Goal: Transaction & Acquisition: Purchase product/service

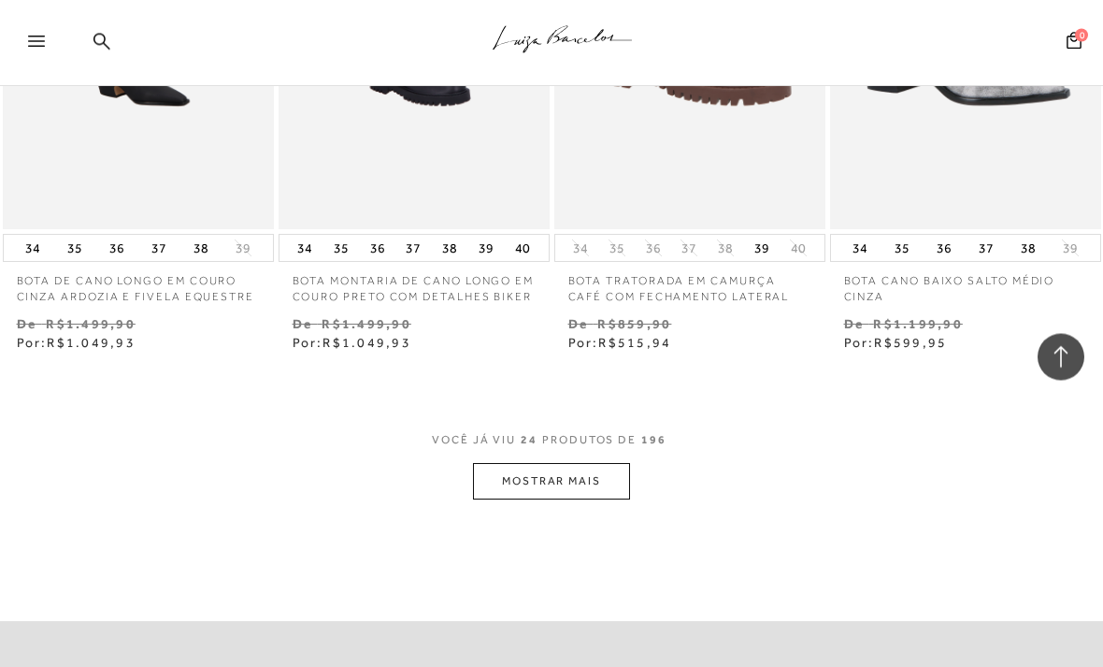
scroll to position [3079, 0]
click at [596, 492] on button "MOSTRAR MAIS" at bounding box center [551, 481] width 157 height 36
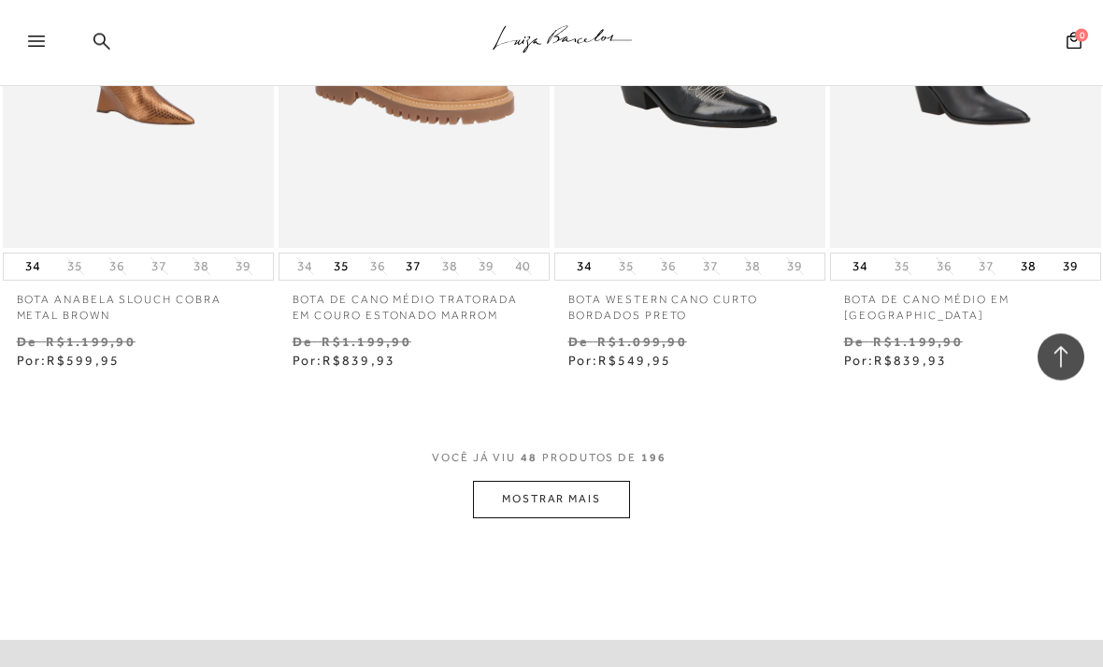
scroll to position [6380, 0]
click at [578, 495] on button "MOSTRAR MAIS" at bounding box center [551, 498] width 157 height 36
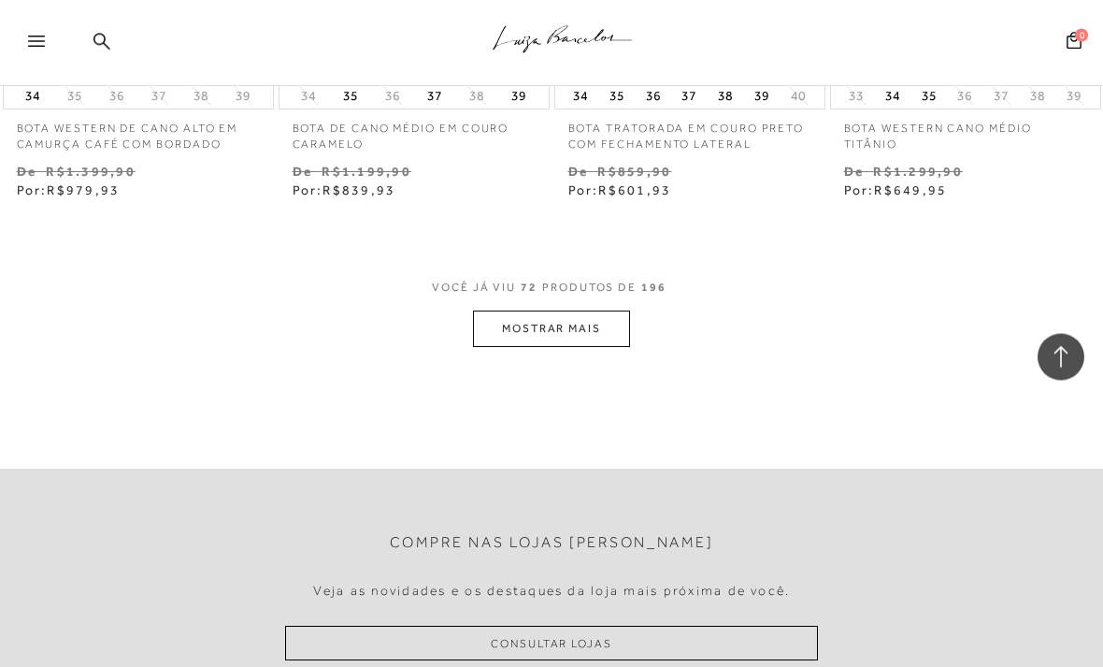
scroll to position [9889, 0]
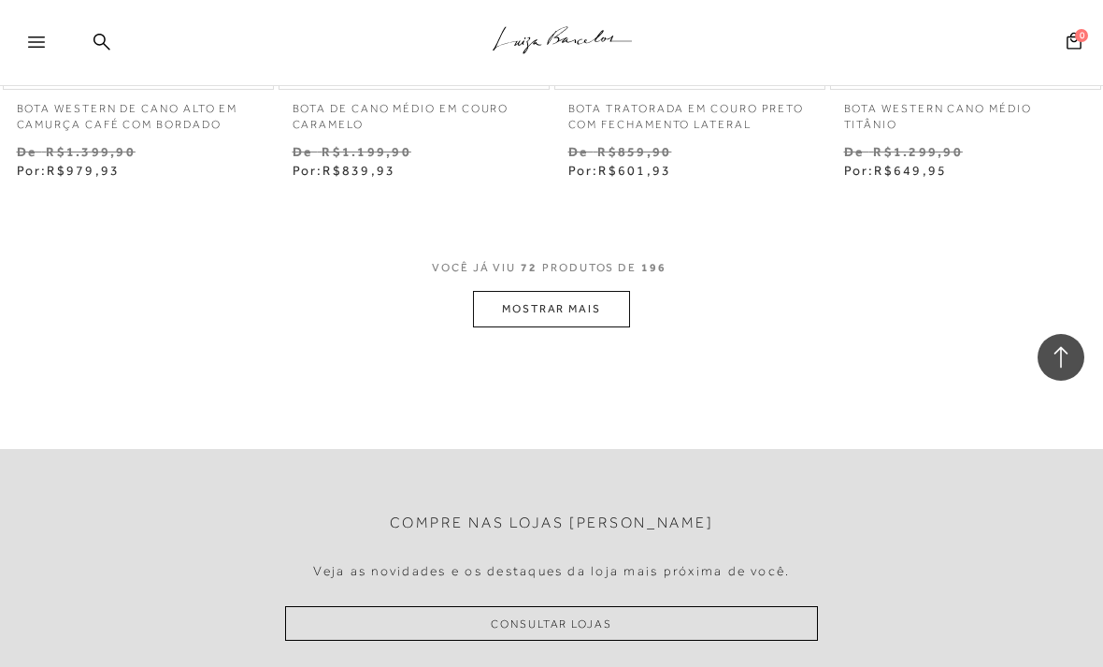
click at [533, 301] on button "MOSTRAR MAIS" at bounding box center [551, 309] width 157 height 36
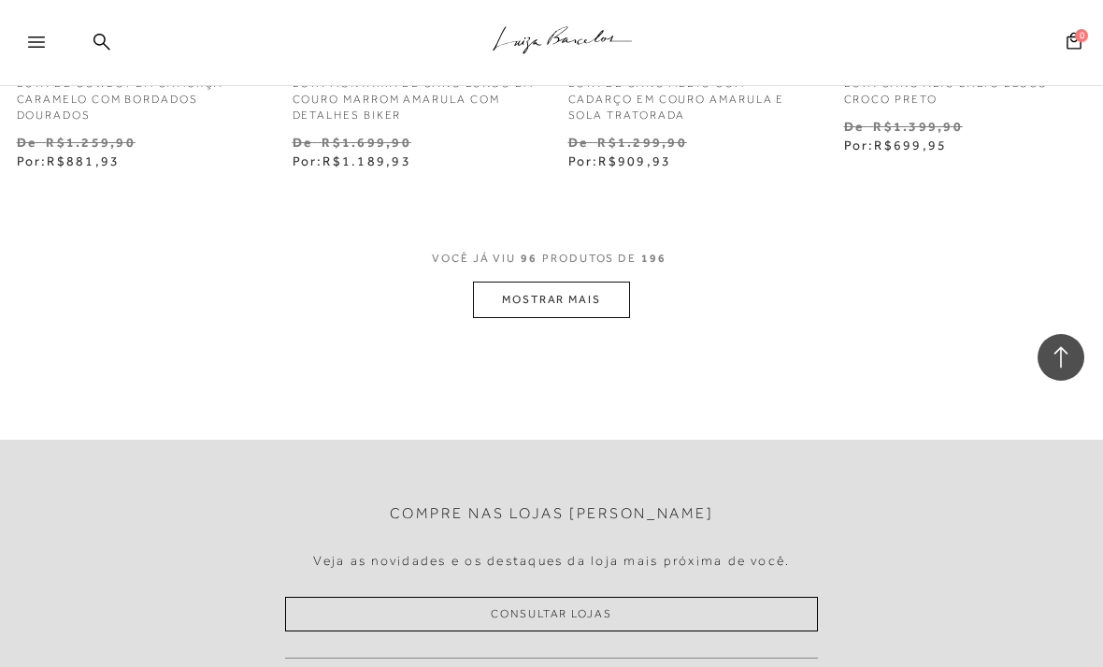
scroll to position [12661, 0]
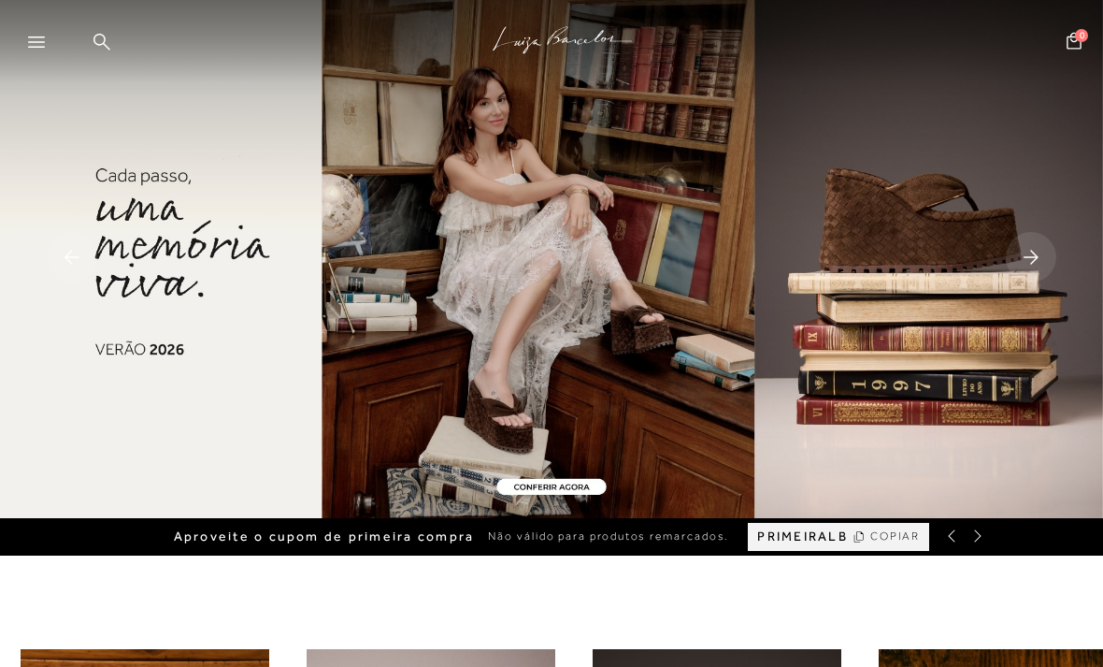
click at [37, 43] on icon at bounding box center [36, 41] width 17 height 11
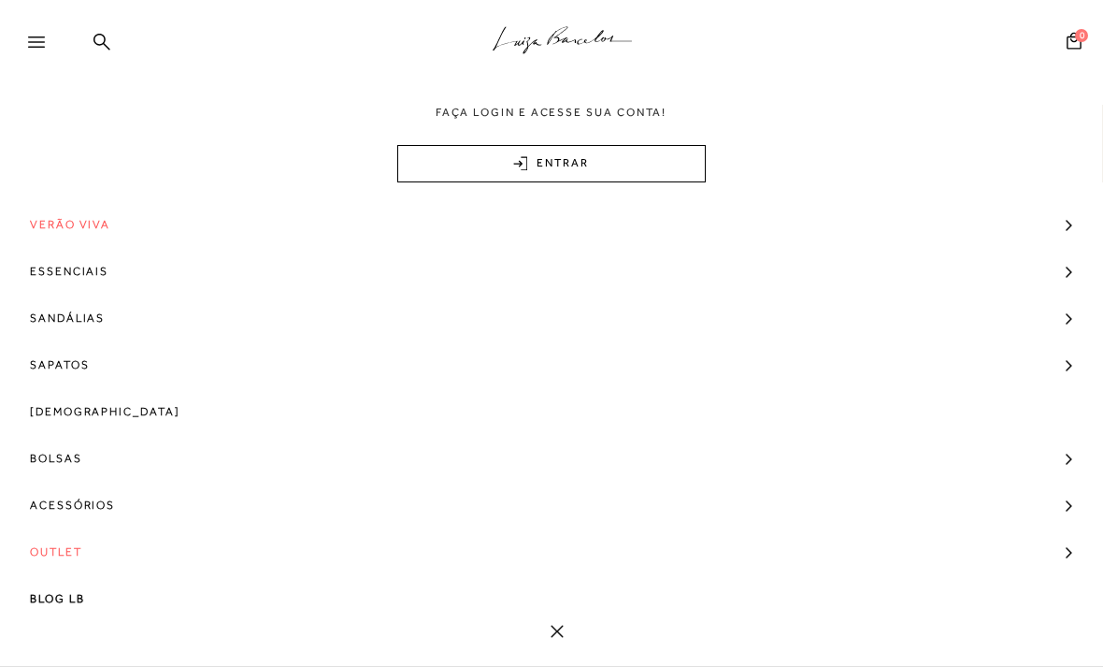
click at [50, 459] on span "Bolsas" at bounding box center [56, 458] width 52 height 47
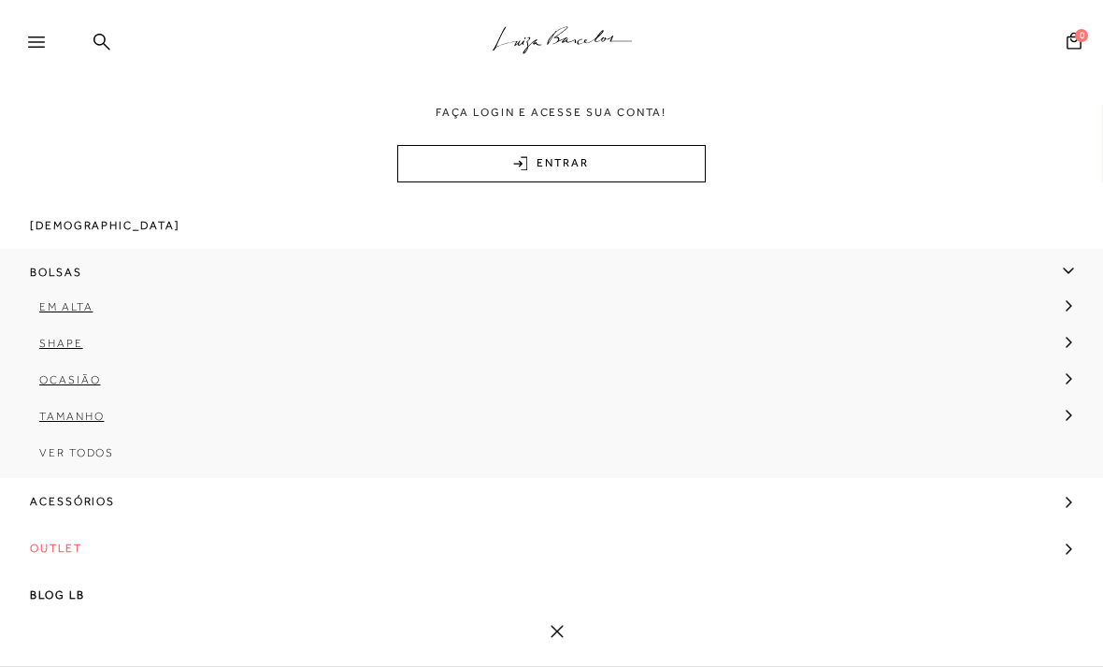
scroll to position [190, 0]
click at [60, 437] on link "Tamanho" at bounding box center [545, 419] width 1091 height 36
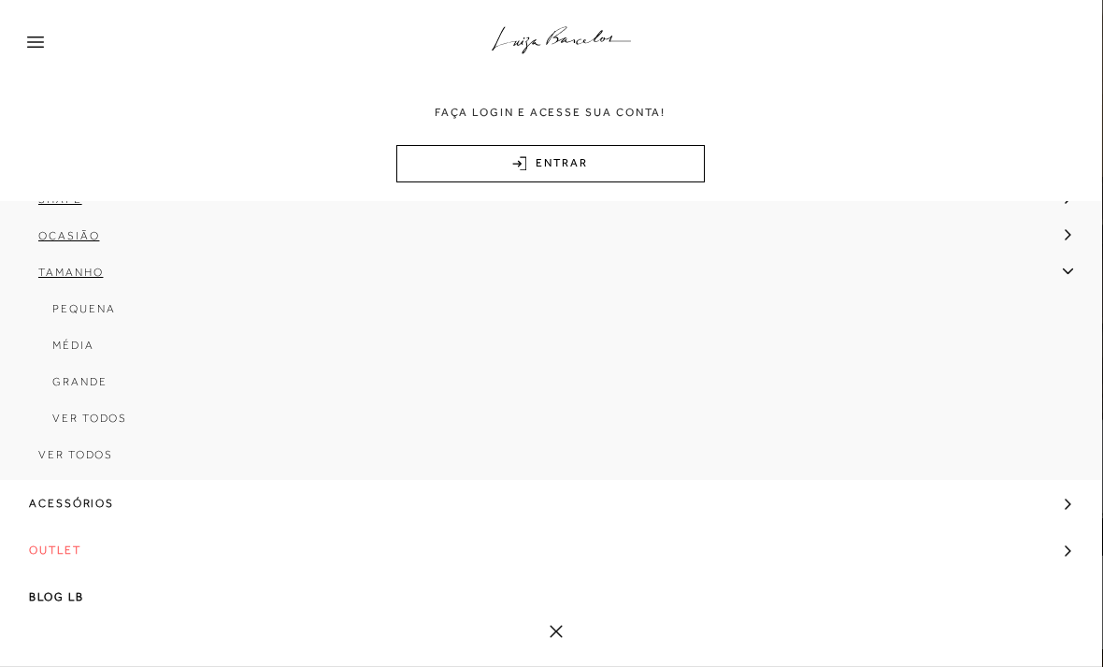
scroll to position [333, 0]
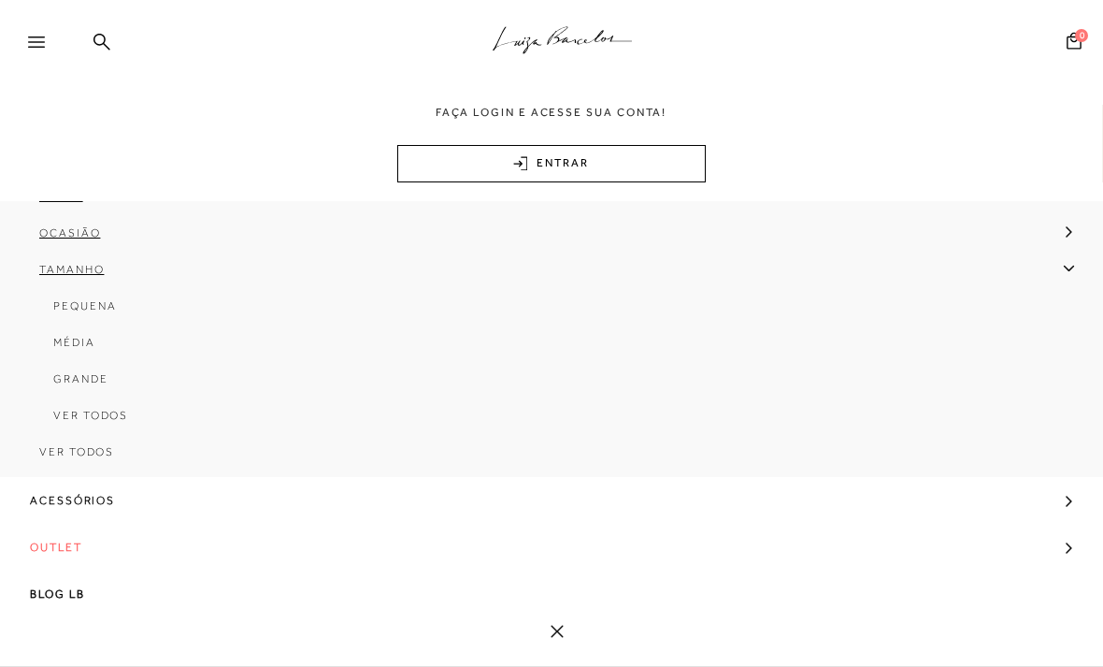
click at [56, 458] on span "Ver Todos" at bounding box center [76, 451] width 75 height 13
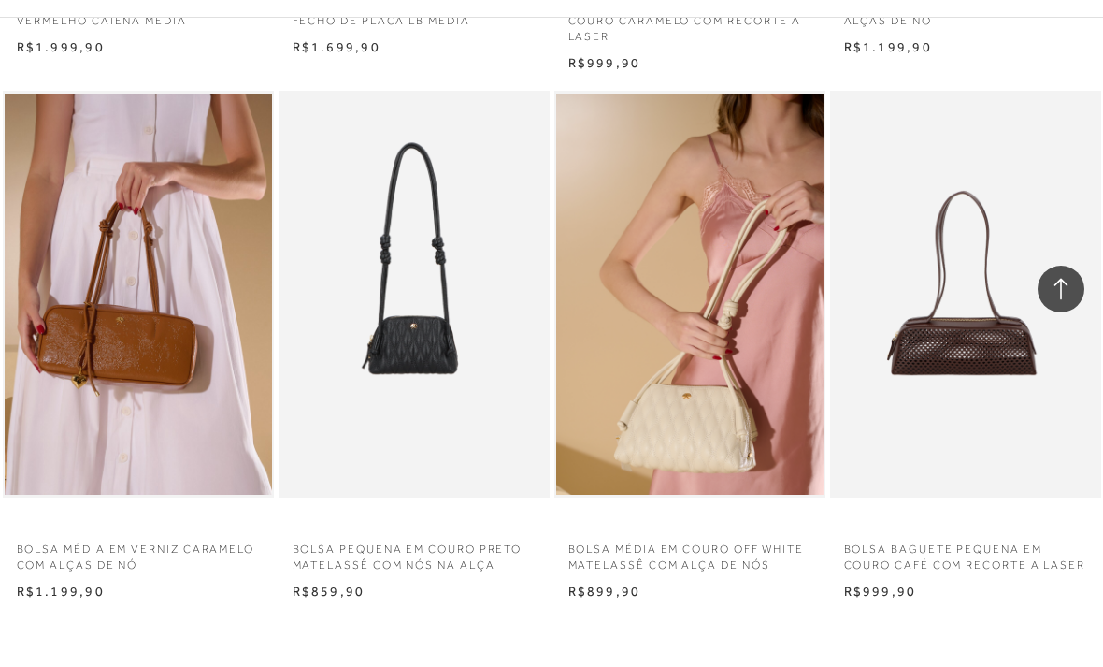
scroll to position [1671, 0]
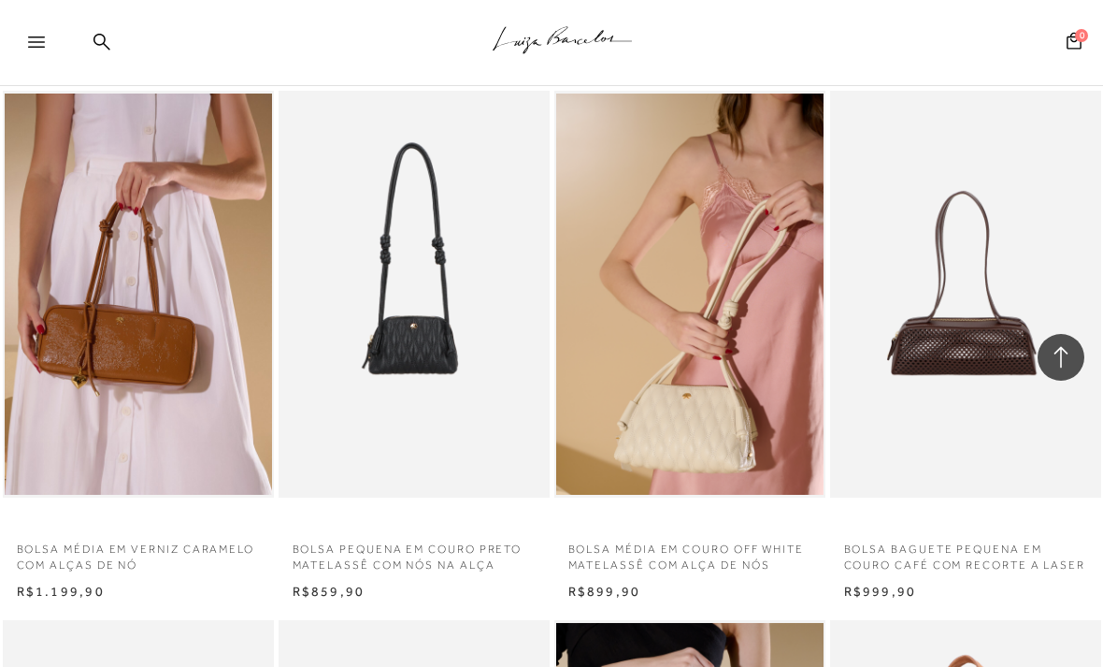
click at [220, 550] on p "BOLSA MÉDIA EM VERNIZ CARAMELO COM ALÇAS DE NÓ" at bounding box center [138, 551] width 271 height 43
click at [114, 539] on p "BOLSA MÉDIA EM VERNIZ CARAMELO COM ALÇAS DE NÓ" at bounding box center [138, 551] width 271 height 43
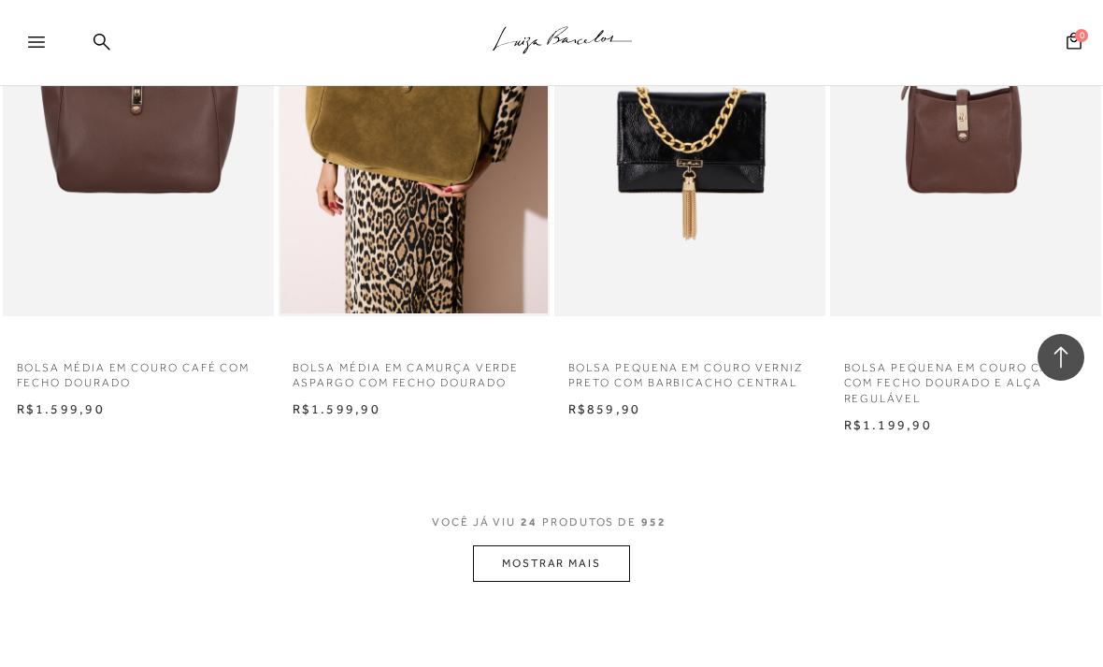
scroll to position [2953, 0]
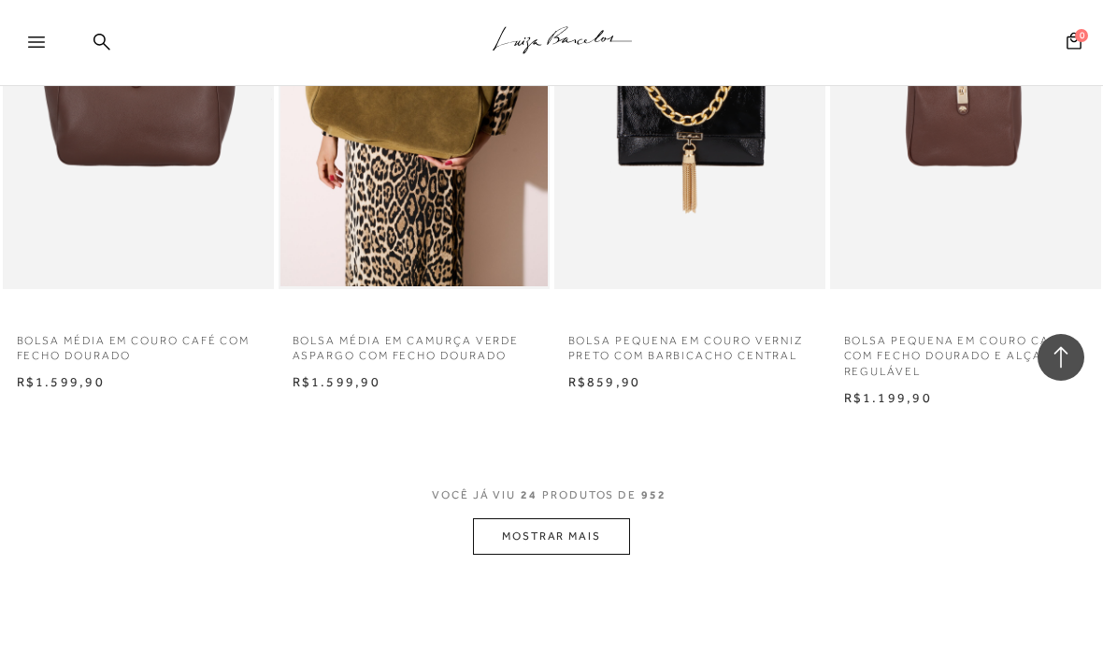
click at [590, 518] on button "MOSTRAR MAIS" at bounding box center [551, 536] width 157 height 36
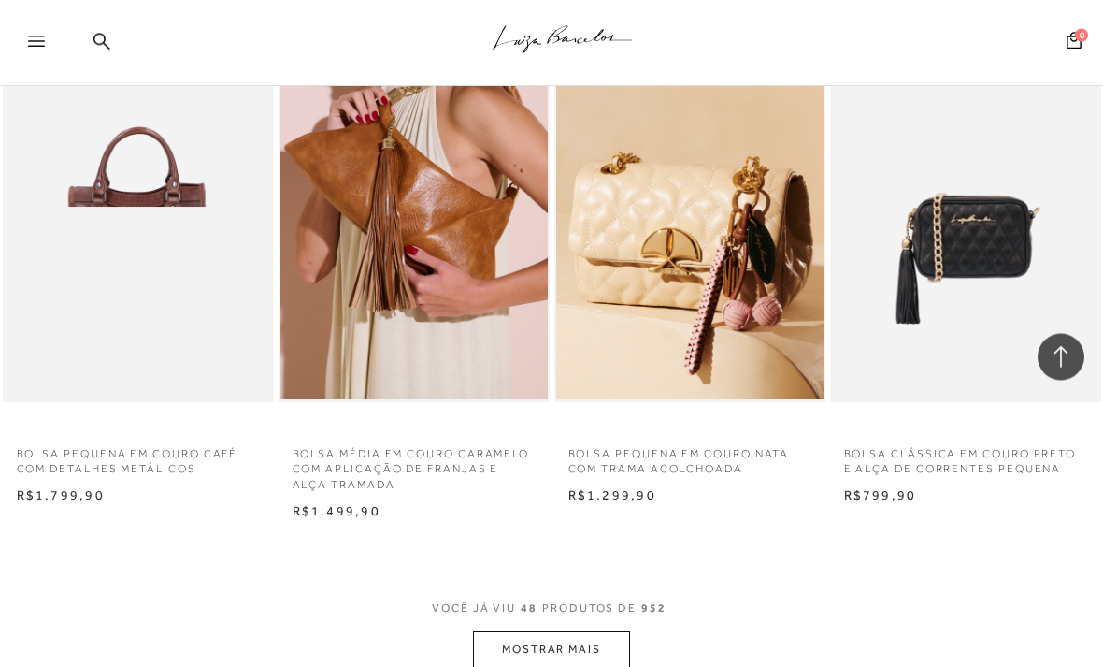
scroll to position [6101, 0]
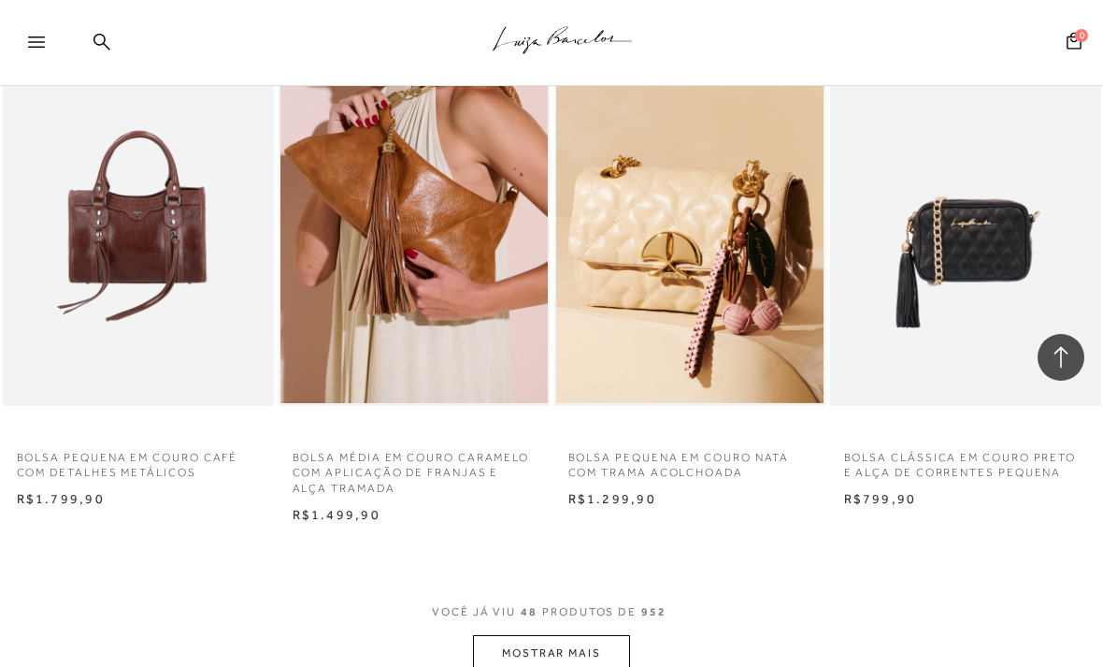
click at [581, 635] on button "MOSTRAR MAIS" at bounding box center [551, 653] width 157 height 36
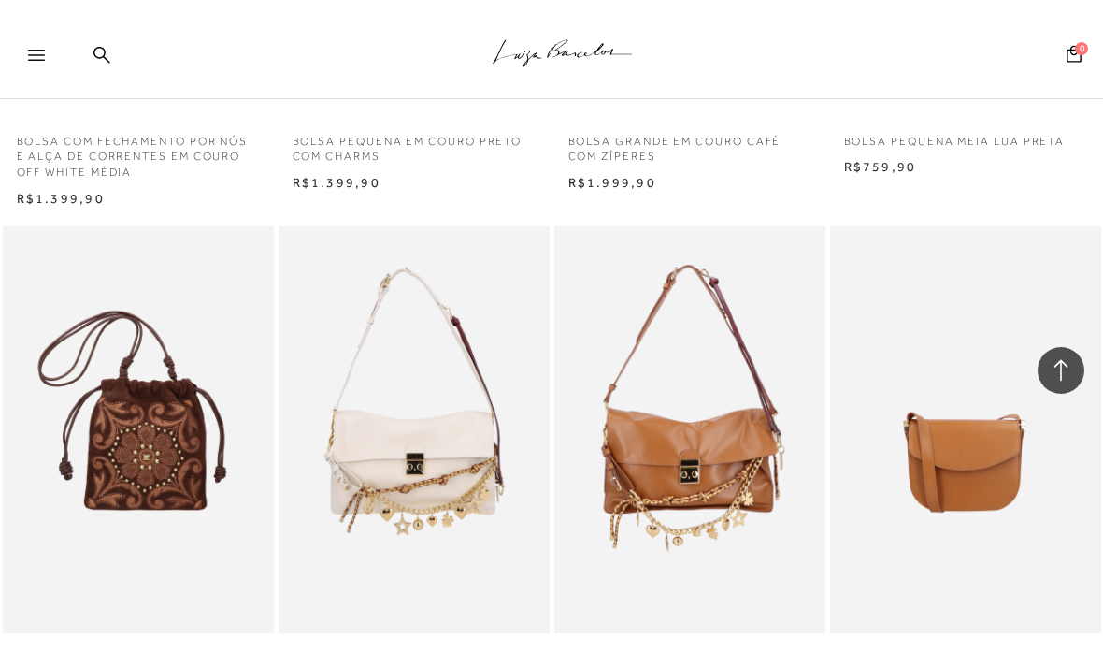
scroll to position [7505, 0]
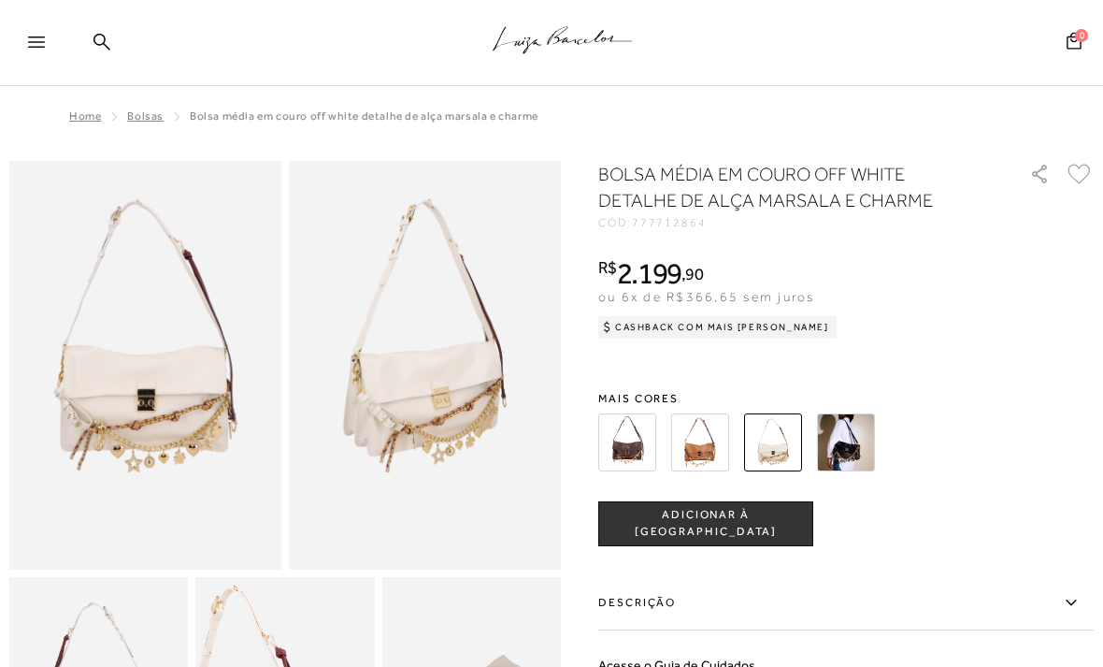
click at [711, 444] on img at bounding box center [700, 442] width 58 height 58
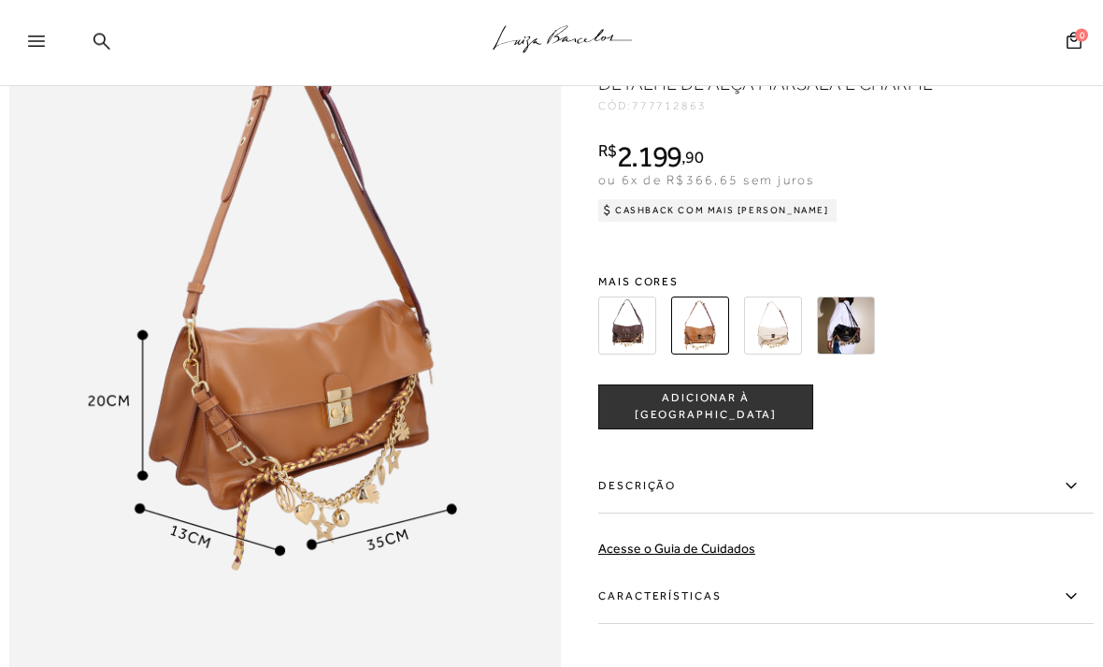
scroll to position [848, 0]
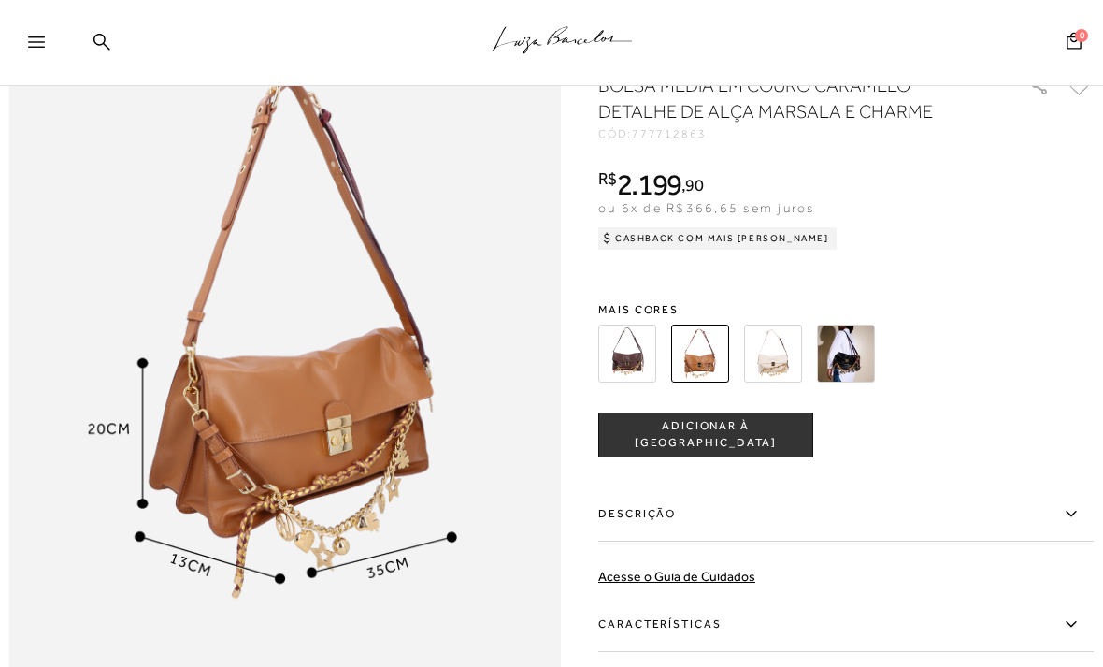
click at [852, 356] on img at bounding box center [846, 352] width 58 height 58
